Goal: Book appointment/travel/reservation

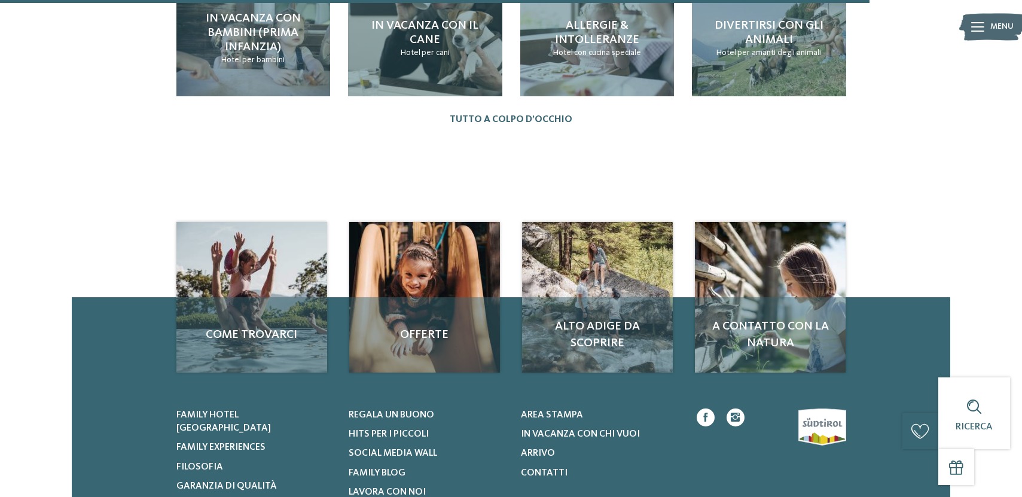
scroll to position [1806, 0]
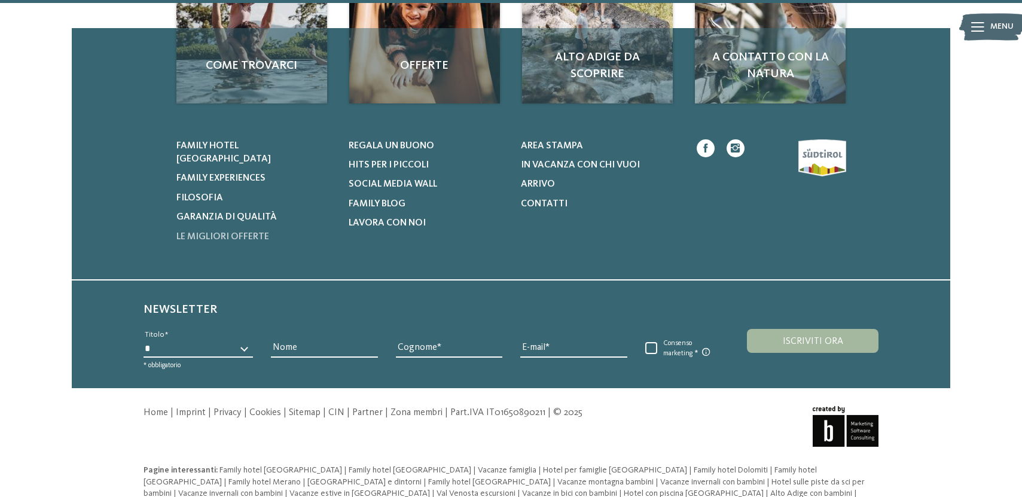
click at [210, 232] on span "Le migliori offerte" at bounding box center [222, 237] width 93 height 10
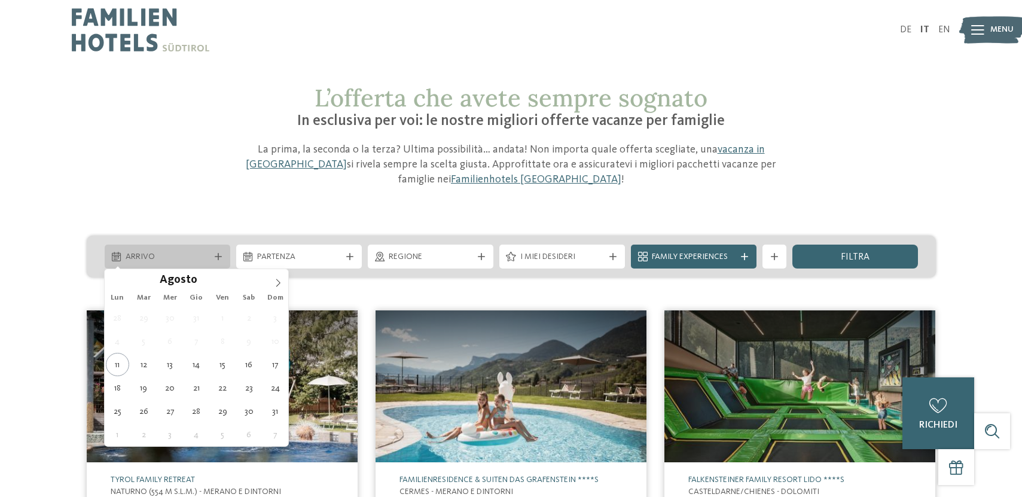
click at [222, 252] on div "Arrivo" at bounding box center [168, 257] width 126 height 24
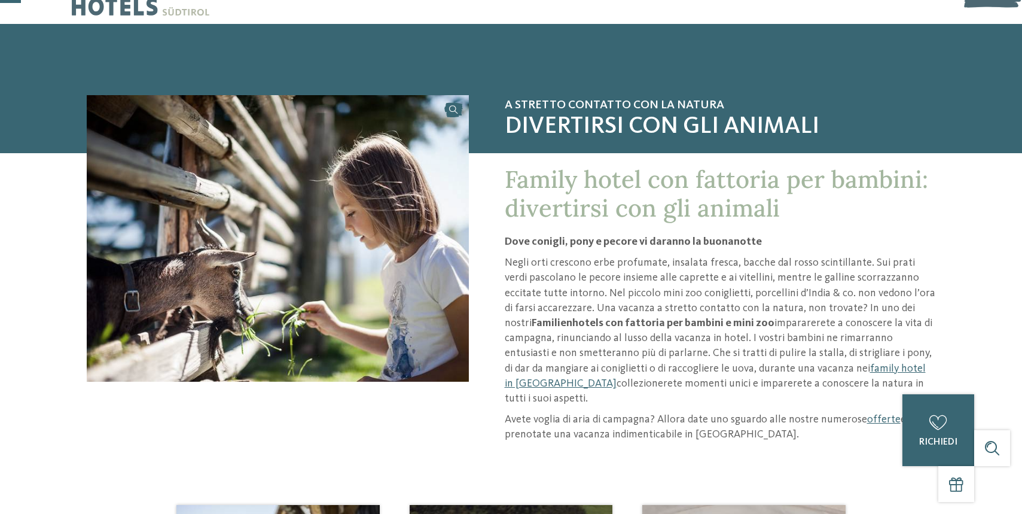
scroll to position [72, 0]
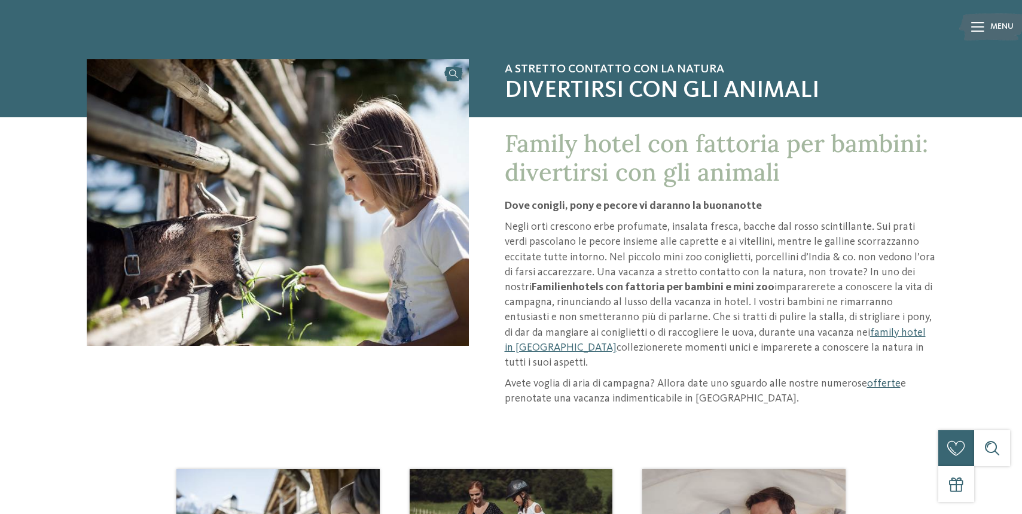
click at [875, 383] on link "offerte" at bounding box center [883, 383] width 33 height 11
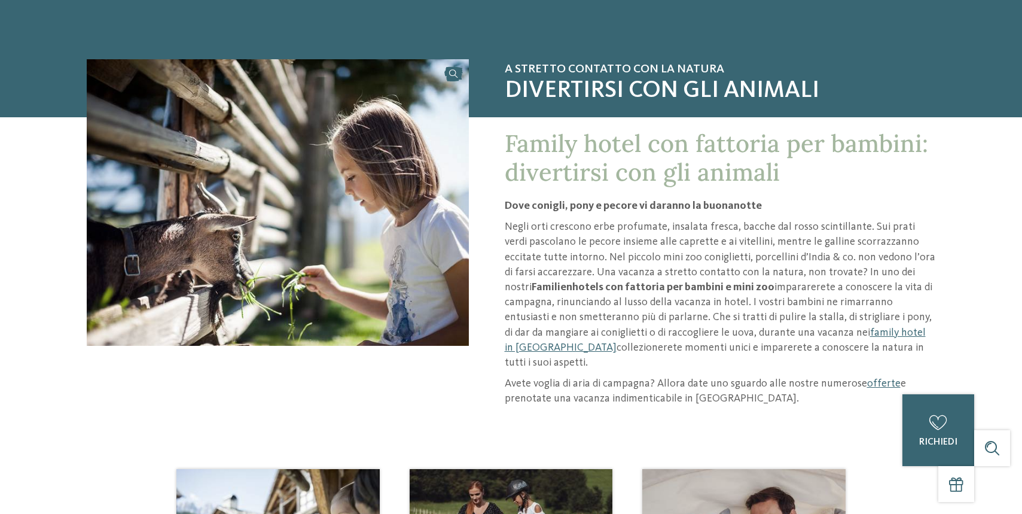
scroll to position [0, 0]
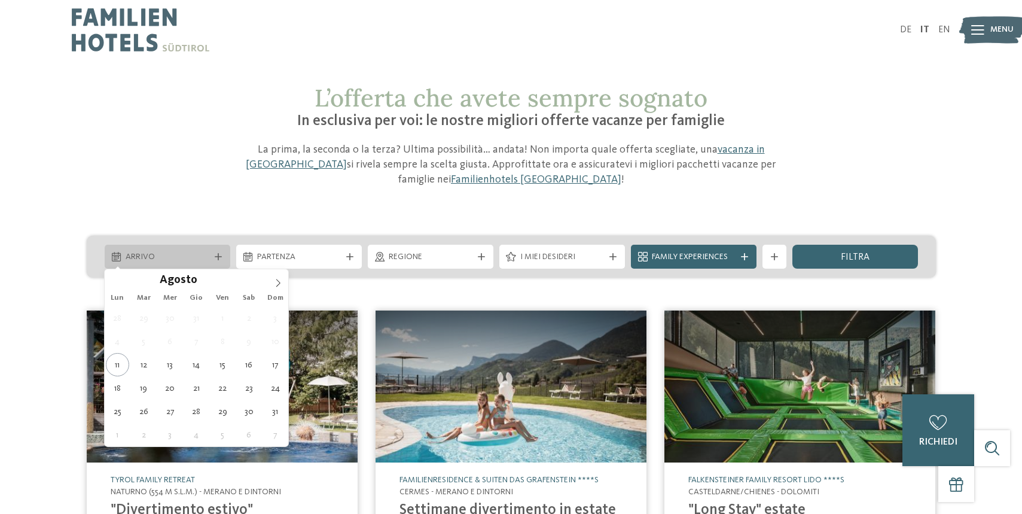
click at [218, 254] on icon at bounding box center [218, 256] width 7 height 7
type div "[DATE]"
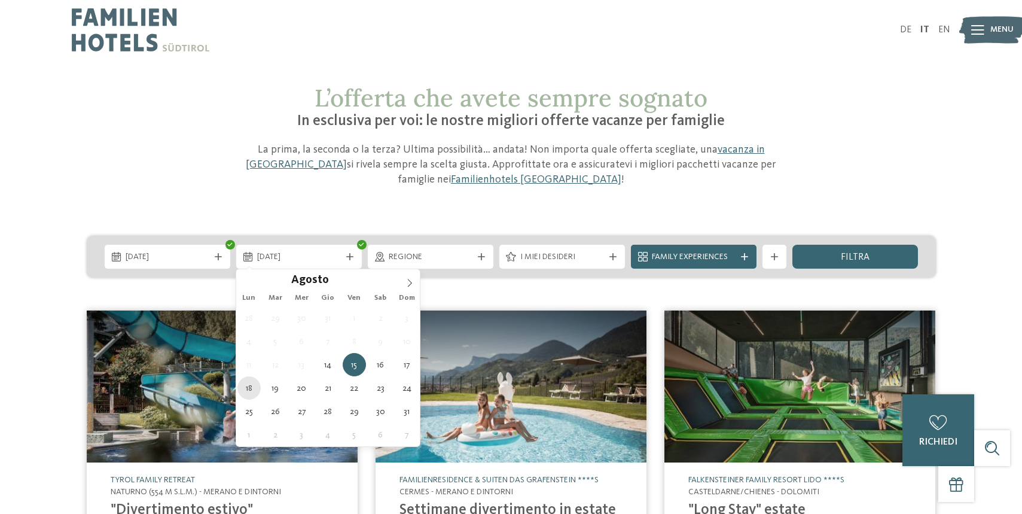
type div "[DATE]"
click at [249, 389] on img at bounding box center [222, 386] width 271 height 152
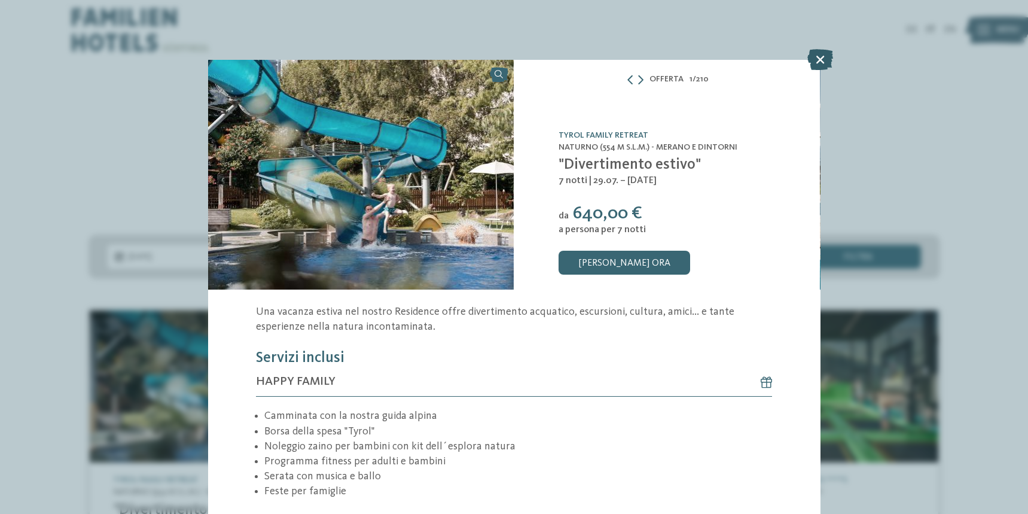
click at [817, 55] on icon at bounding box center [820, 59] width 26 height 21
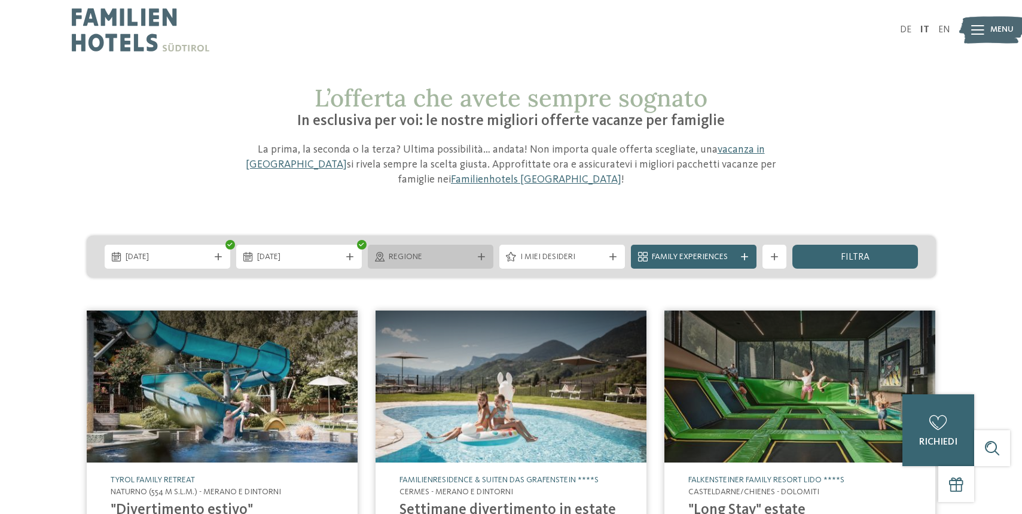
click at [482, 252] on div "Regione" at bounding box center [431, 257] width 126 height 24
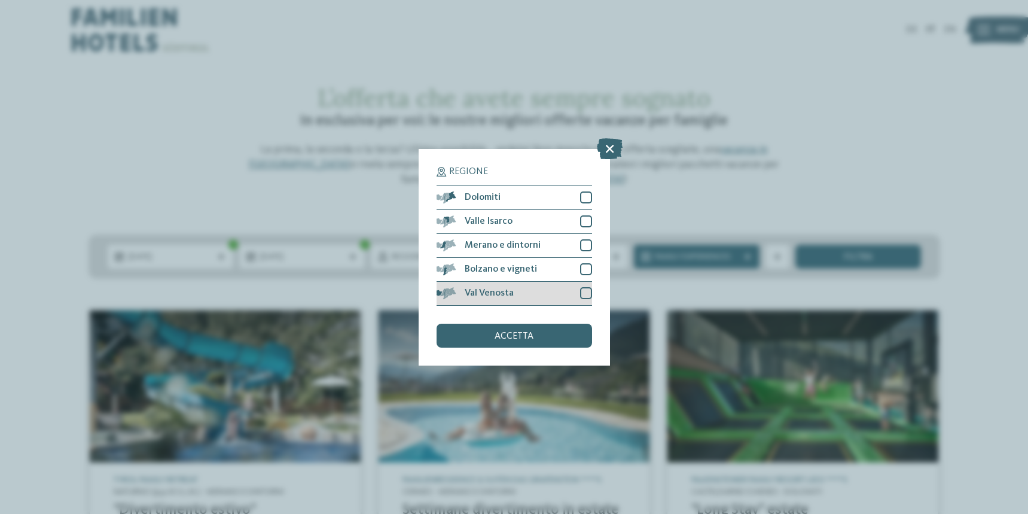
click at [588, 287] on div at bounding box center [586, 293] width 12 height 12
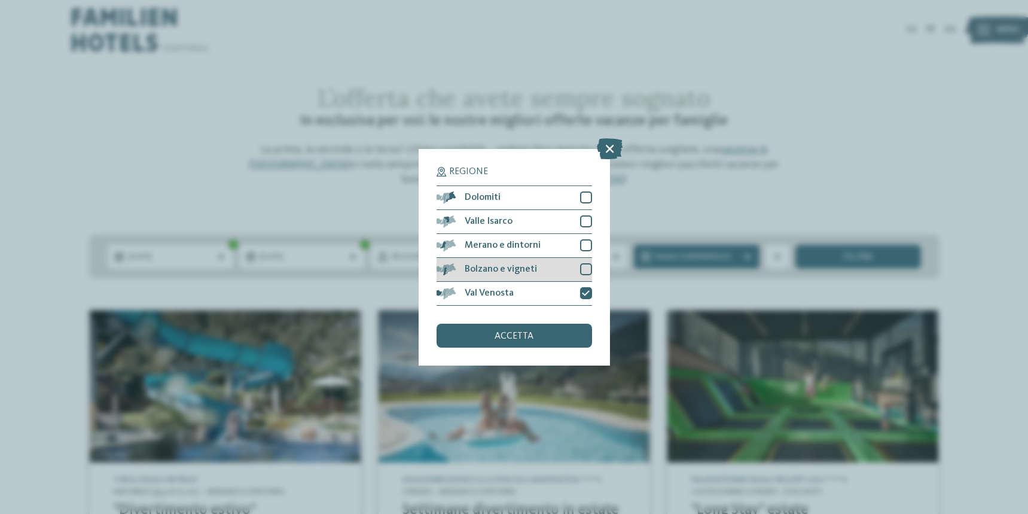
click at [586, 263] on div at bounding box center [586, 269] width 12 height 12
click at [586, 265] on icon at bounding box center [586, 268] width 8 height 7
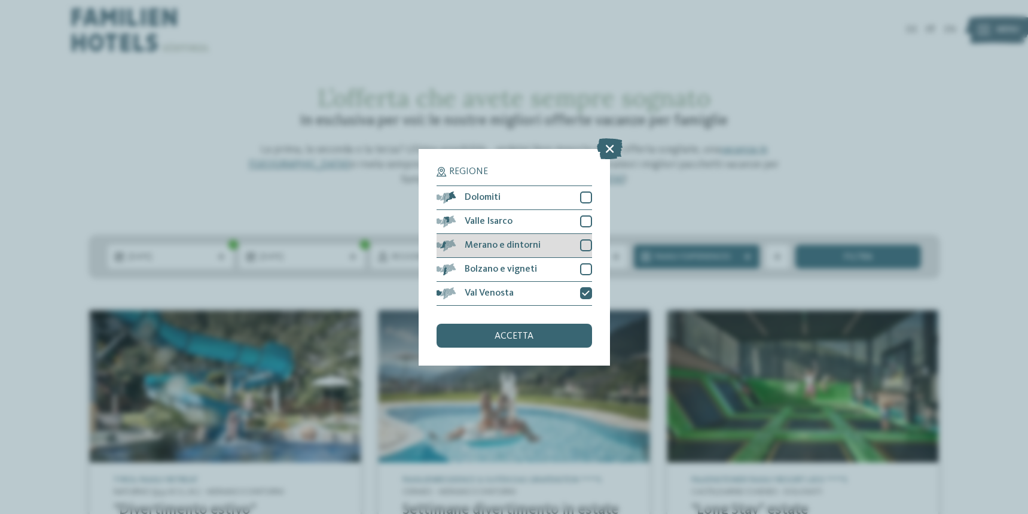
click at [582, 239] on div at bounding box center [586, 245] width 12 height 12
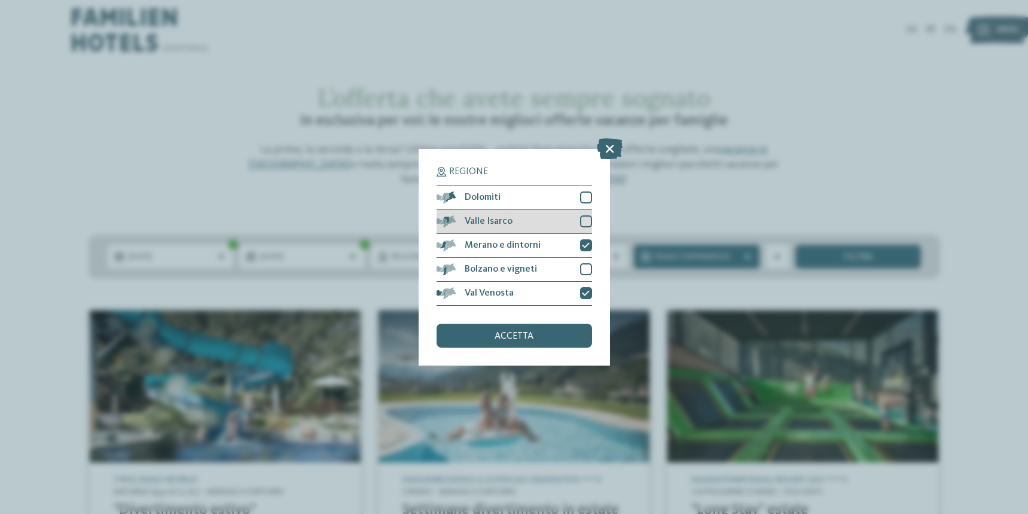
click at [586, 210] on div "Valle Isarco" at bounding box center [513, 222] width 155 height 24
click at [583, 191] on div at bounding box center [586, 197] width 12 height 12
click at [494, 331] on span "accetta" at bounding box center [513, 336] width 39 height 10
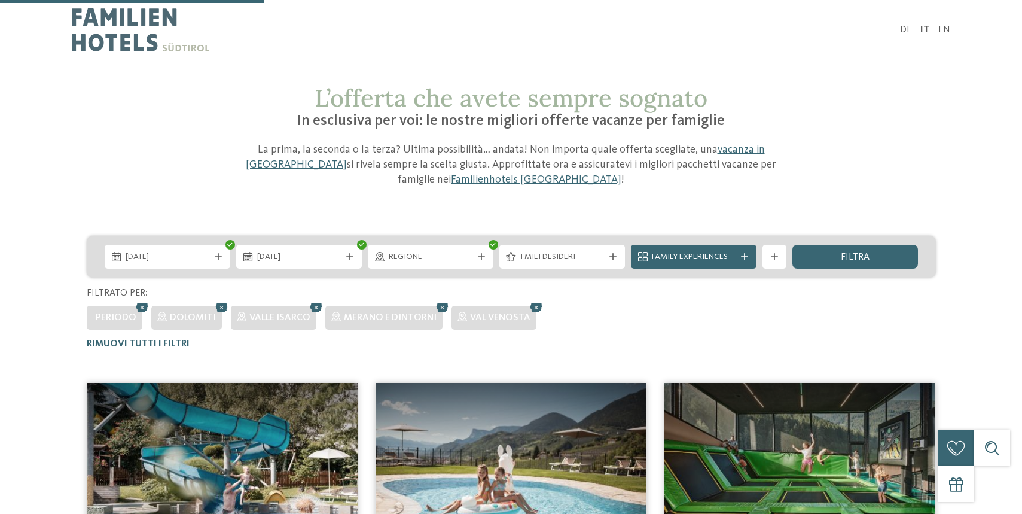
scroll to position [307, 0]
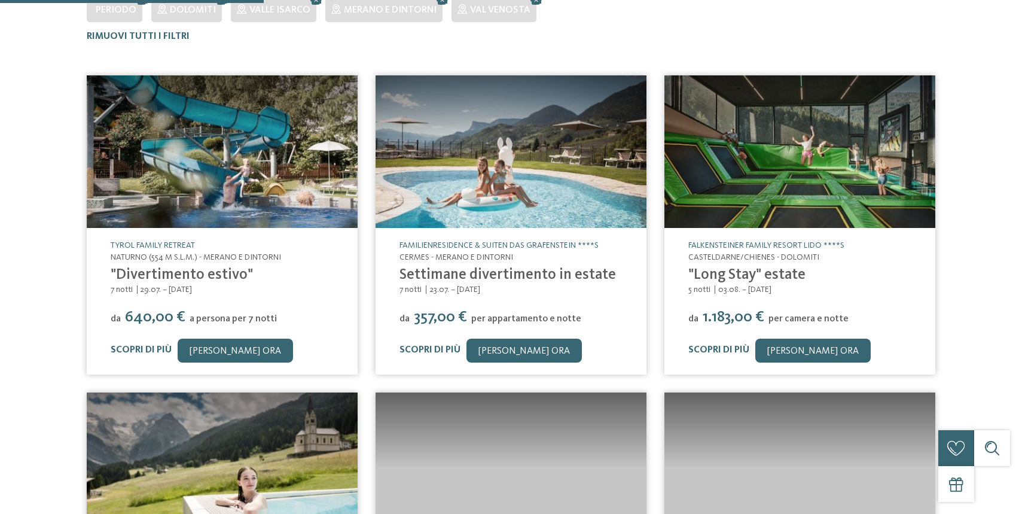
click at [745, 254] on span "Casteldarne/Chienes - Dolomiti" at bounding box center [753, 257] width 131 height 8
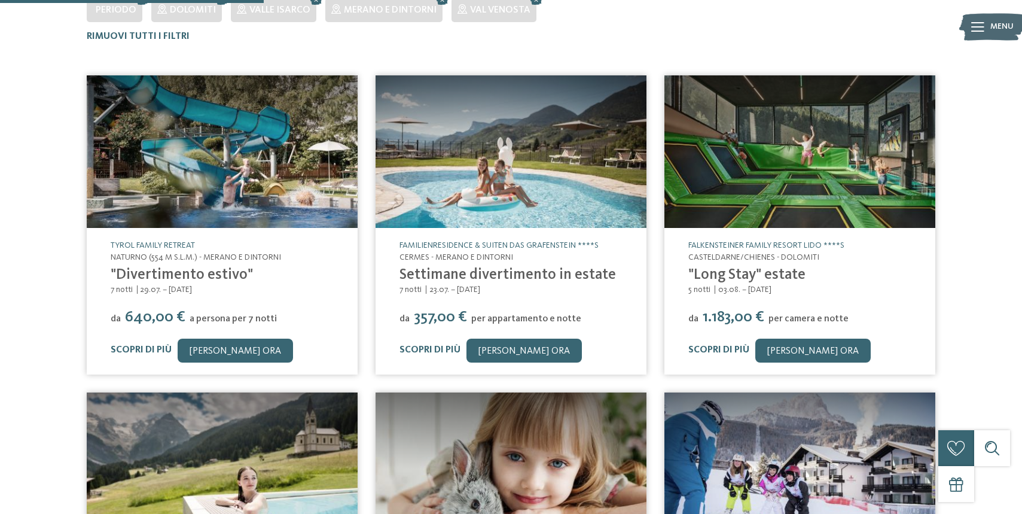
click at [890, 289] on div "5 notti 03.08. – [DATE]" at bounding box center [799, 290] width 223 height 12
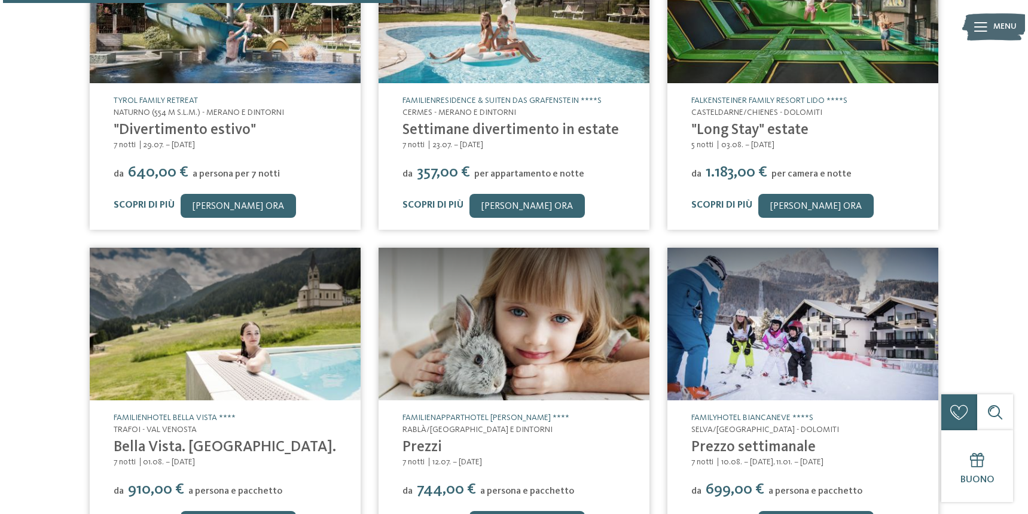
scroll to position [583, 0]
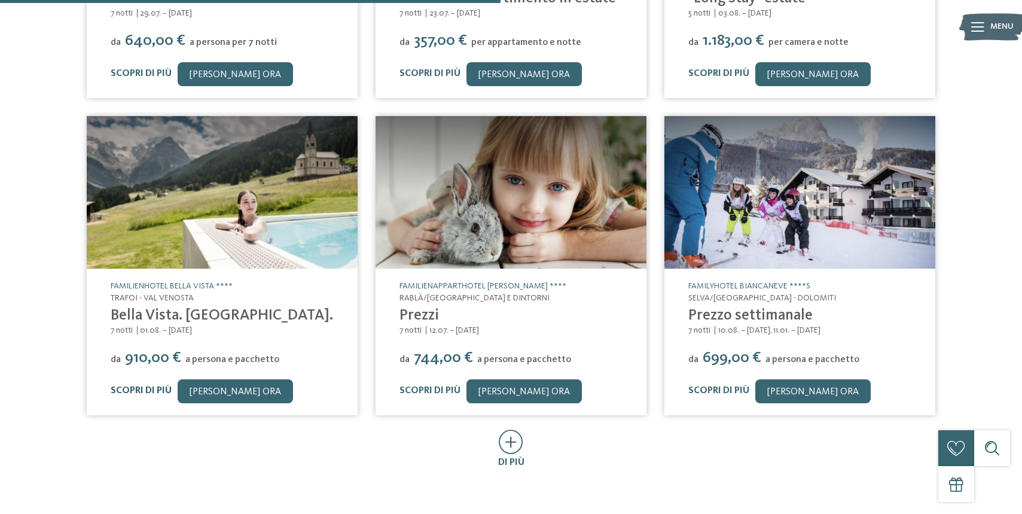
click at [137, 388] on link "Scopri di più" at bounding box center [141, 391] width 61 height 10
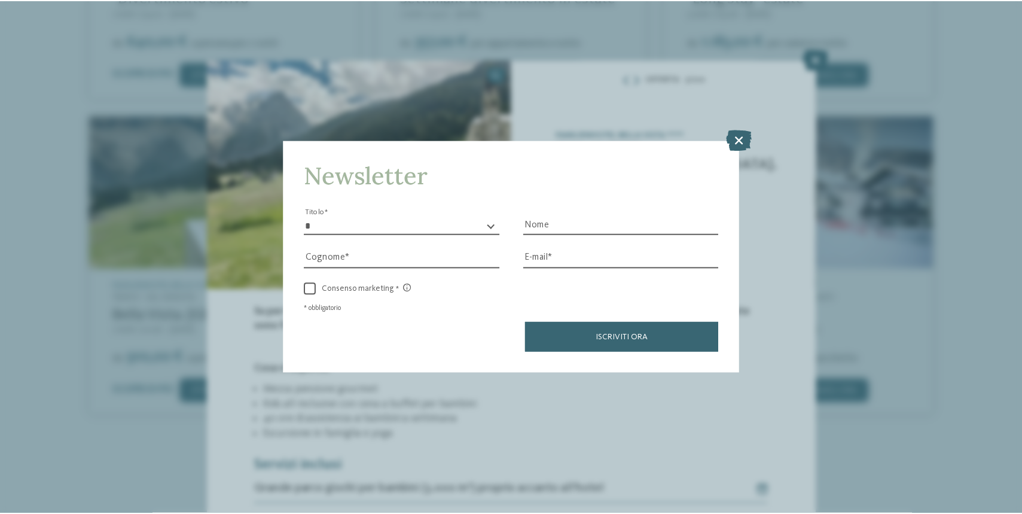
scroll to position [889, 0]
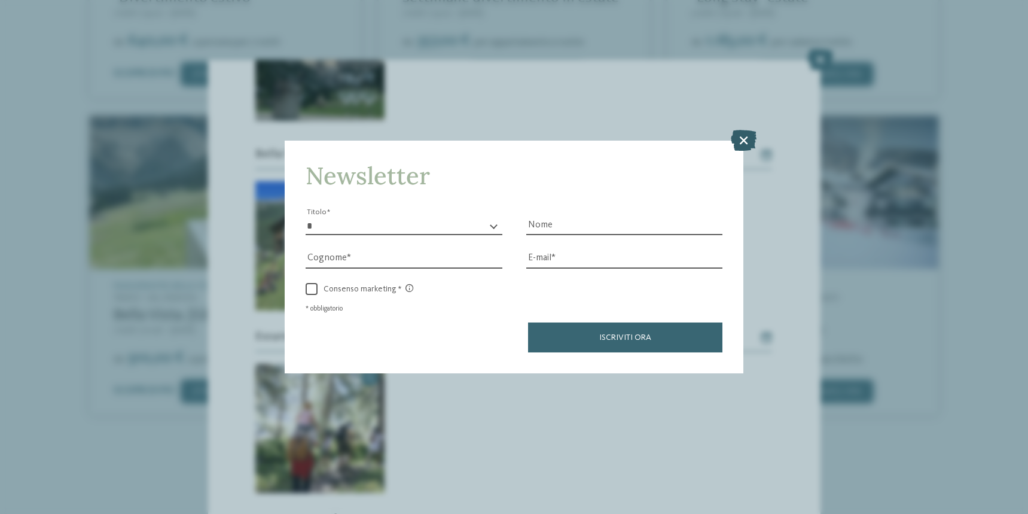
click at [731, 130] on icon at bounding box center [744, 140] width 26 height 21
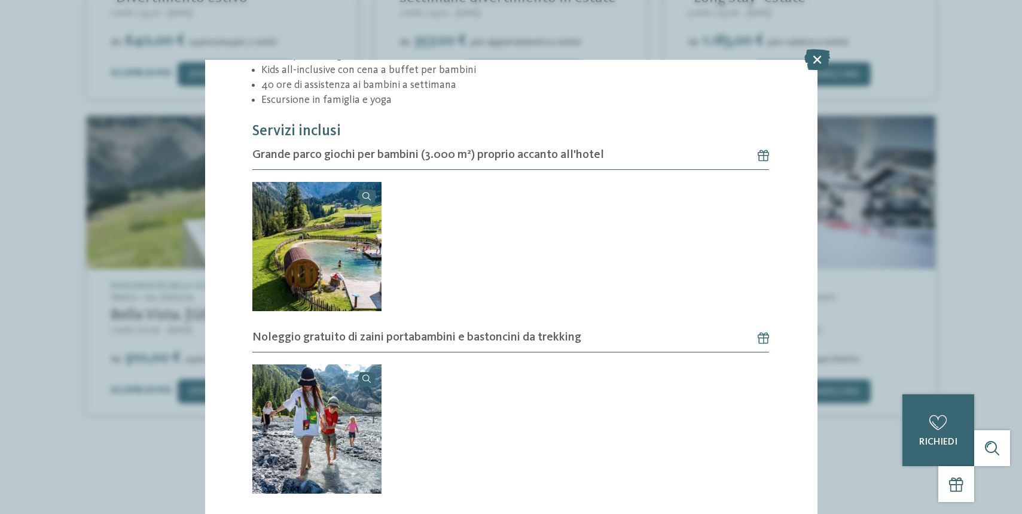
scroll to position [0, 0]
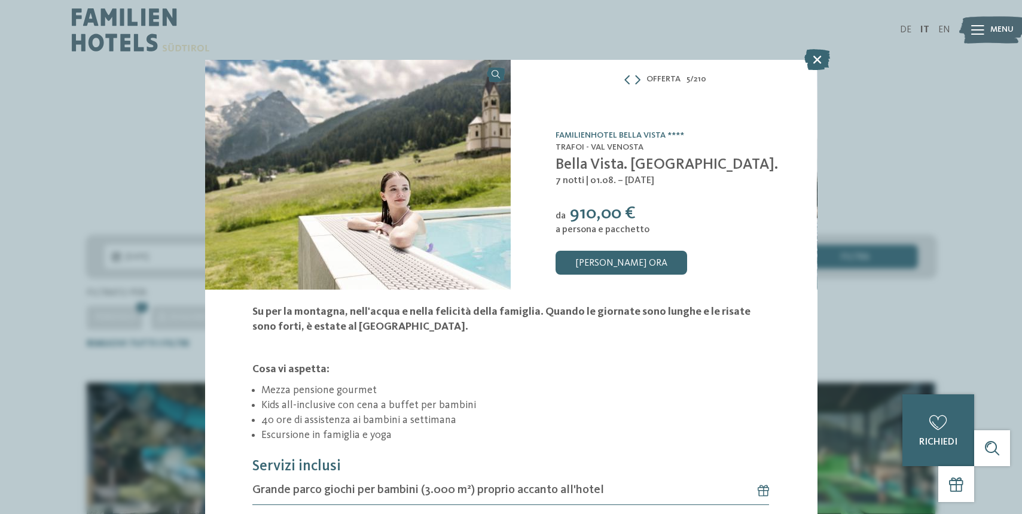
click at [811, 58] on div "DE IT EN Menu" at bounding box center [730, 30] width 439 height 60
click at [814, 57] on div "DE IT EN Menu" at bounding box center [730, 30] width 439 height 60
click at [815, 57] on div "DE IT EN Menu" at bounding box center [730, 30] width 439 height 60
